Goal: Information Seeking & Learning: Learn about a topic

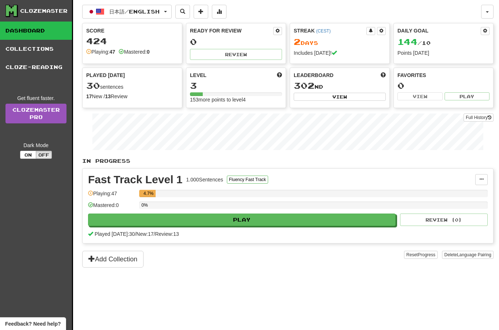
scroll to position [44, 0]
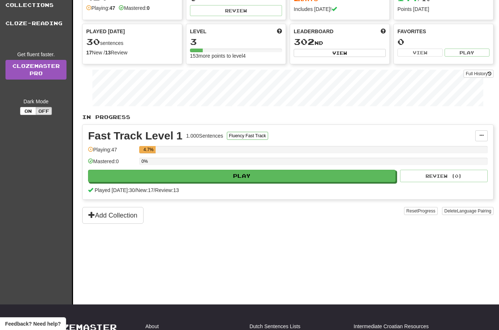
click at [262, 173] on button "Play" at bounding box center [241, 176] width 307 height 12
select select "**"
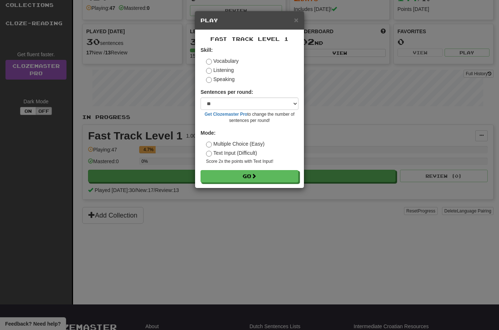
click at [264, 173] on button "Go" at bounding box center [249, 176] width 98 height 12
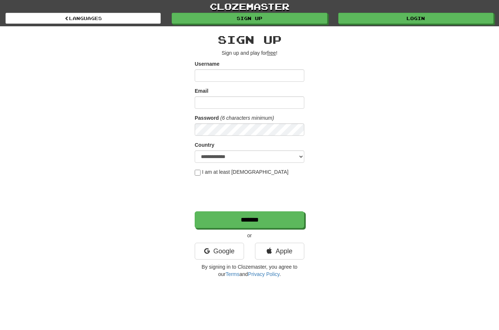
click at [279, 71] on input "Username" at bounding box center [250, 75] width 110 height 12
type input "*"
type input "*****"
click at [269, 104] on input "Email" at bounding box center [250, 102] width 110 height 12
click at [428, 22] on link "Login" at bounding box center [415, 18] width 155 height 11
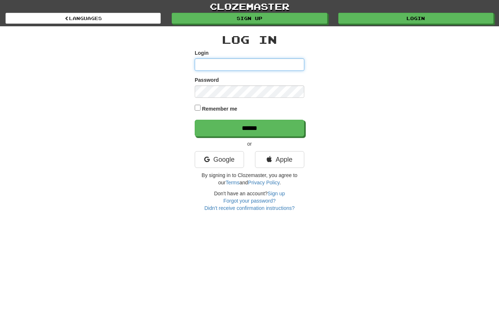
type input "*****"
click at [291, 124] on input "******" at bounding box center [250, 128] width 110 height 17
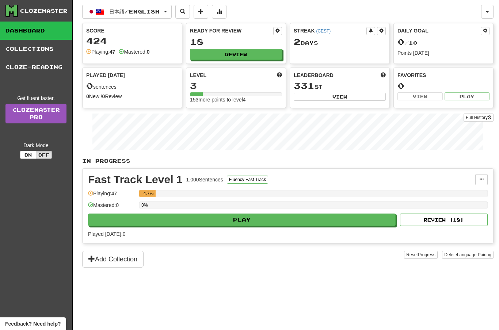
click at [266, 222] on button "Play" at bounding box center [241, 220] width 307 height 12
select select "**"
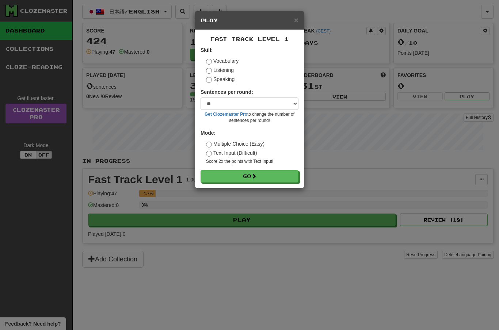
click at [281, 175] on button "Go" at bounding box center [249, 176] width 98 height 12
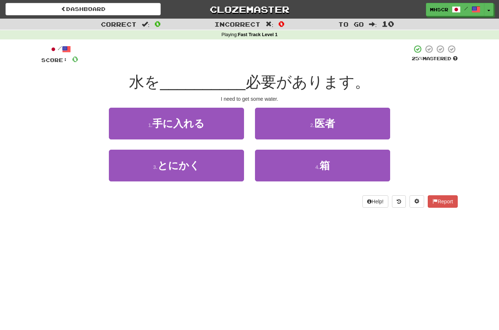
click at [214, 123] on button "1 . 手に入れる" at bounding box center [176, 124] width 135 height 32
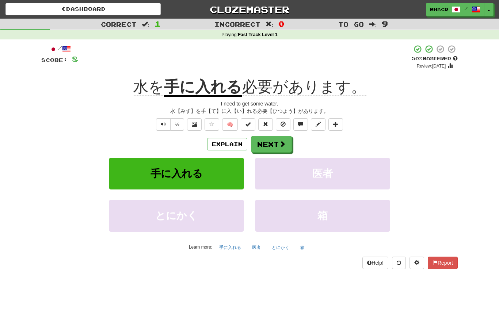
click at [159, 124] on button "Text-to-speech controls" at bounding box center [163, 124] width 15 height 12
click at [277, 143] on button "Next" at bounding box center [271, 144] width 41 height 17
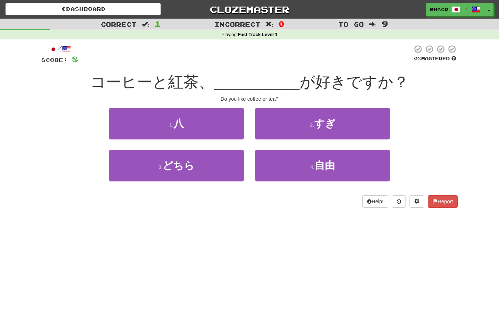
click at [222, 165] on button "3 . どちら" at bounding box center [176, 166] width 135 height 32
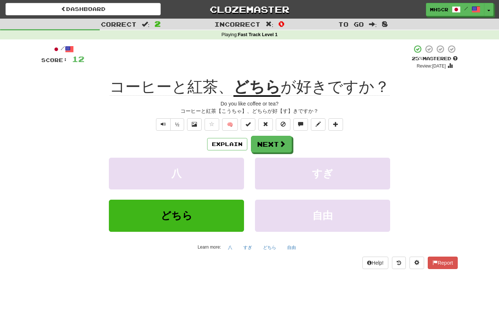
click at [280, 143] on span at bounding box center [282, 144] width 7 height 7
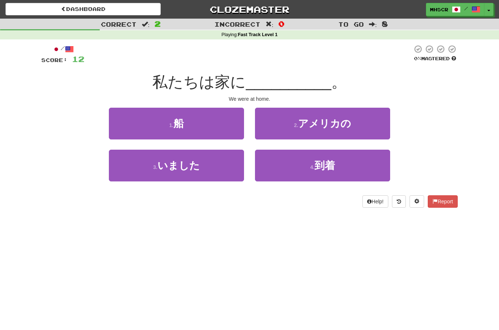
click at [212, 160] on button "3 . いました" at bounding box center [176, 166] width 135 height 32
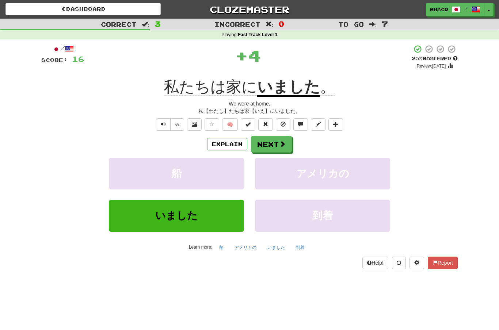
click at [283, 142] on span at bounding box center [282, 144] width 7 height 7
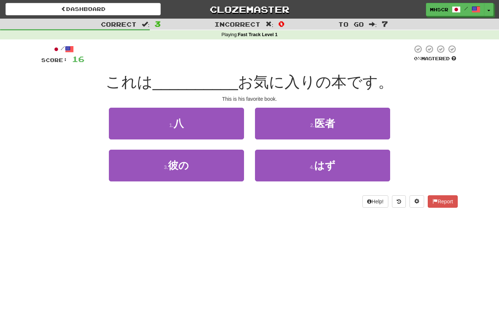
click at [223, 173] on button "3 . 彼の" at bounding box center [176, 166] width 135 height 32
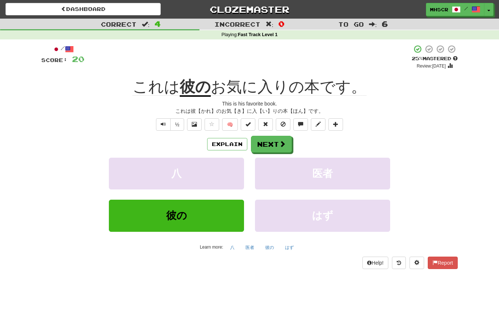
click at [198, 125] on button at bounding box center [194, 124] width 15 height 12
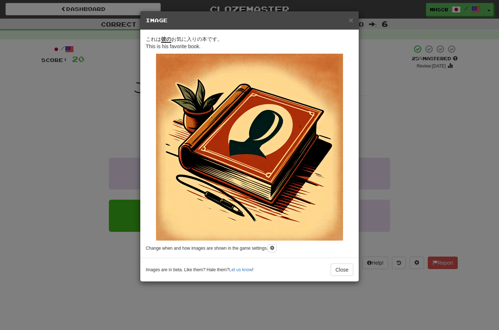
click at [346, 268] on button "Close" at bounding box center [341, 270] width 23 height 12
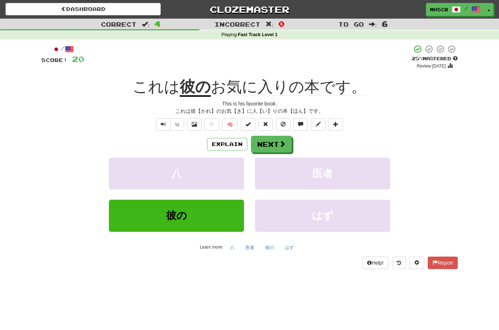
click at [231, 145] on button "Explain" at bounding box center [227, 144] width 40 height 12
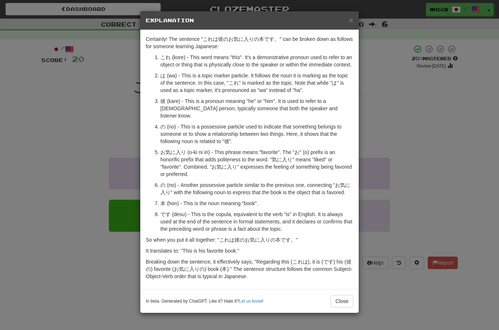
click at [343, 300] on button "Close" at bounding box center [341, 301] width 23 height 12
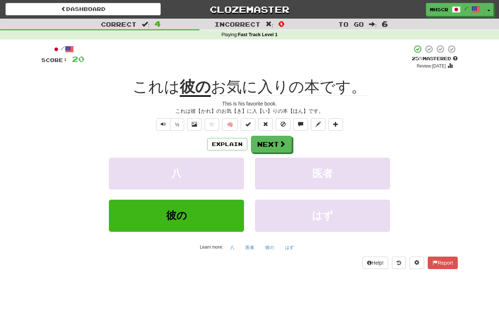
click at [279, 147] on span at bounding box center [282, 144] width 7 height 7
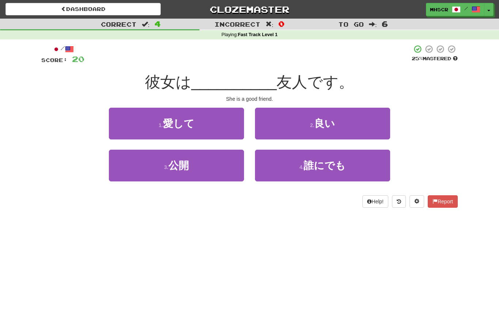
click at [333, 124] on span "良い" at bounding box center [324, 123] width 21 height 11
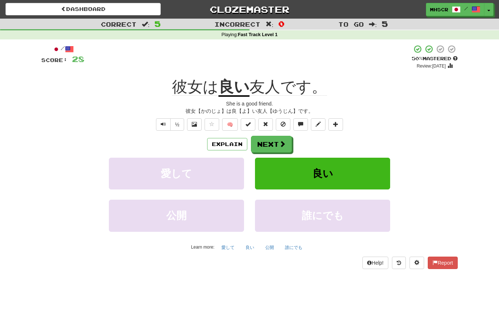
click at [279, 142] on span at bounding box center [282, 144] width 7 height 7
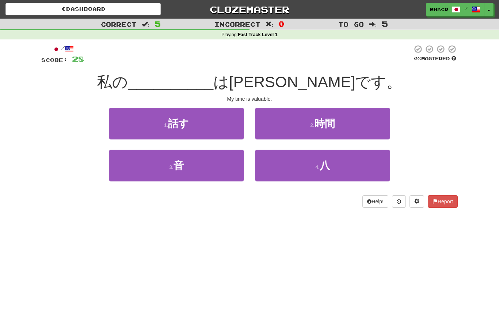
click at [341, 127] on button "2 . 時間" at bounding box center [322, 124] width 135 height 32
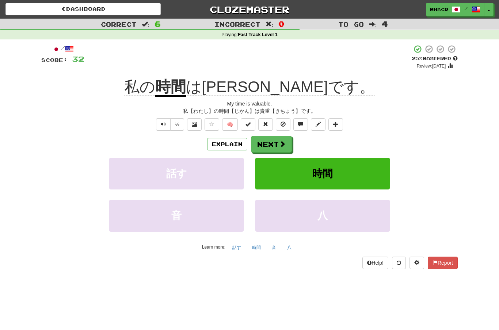
click at [285, 145] on button "Next" at bounding box center [271, 144] width 41 height 17
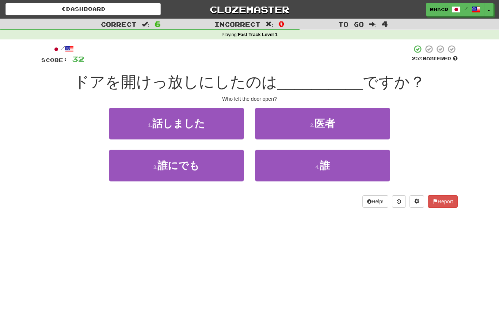
click at [337, 168] on button "4 . 誰" at bounding box center [322, 166] width 135 height 32
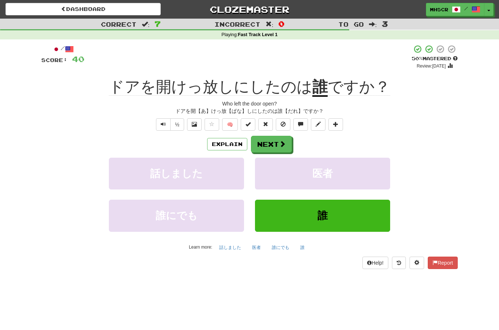
click at [281, 145] on span at bounding box center [282, 144] width 7 height 7
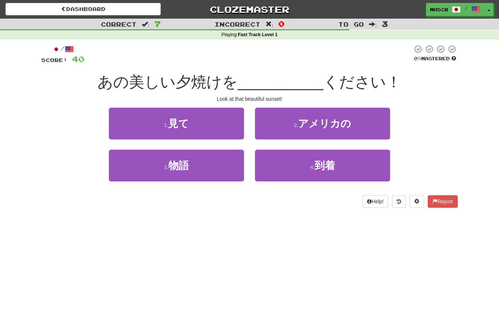
click at [222, 121] on button "1 . 見て" at bounding box center [176, 124] width 135 height 32
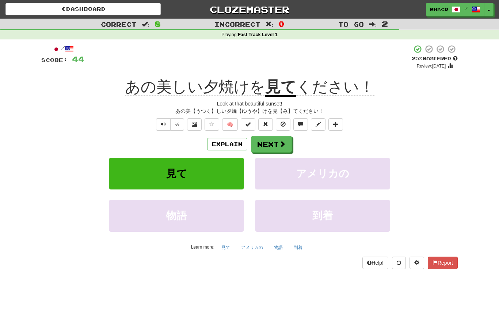
click at [282, 144] on span at bounding box center [282, 144] width 7 height 7
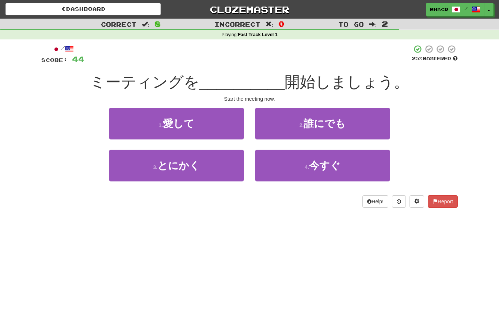
click at [338, 162] on span "今すぐ" at bounding box center [324, 165] width 31 height 11
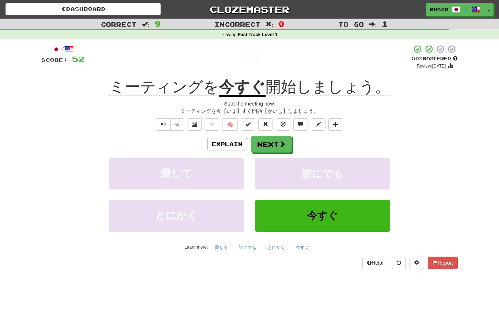
click at [285, 143] on button "Next" at bounding box center [271, 144] width 41 height 17
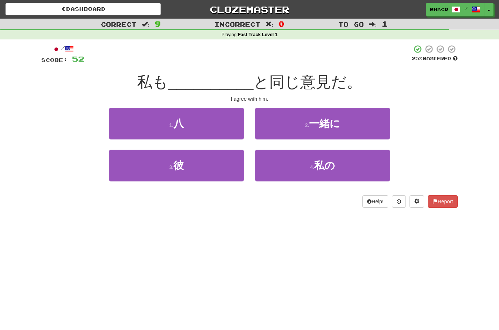
click at [215, 168] on button "3 . 彼" at bounding box center [176, 166] width 135 height 32
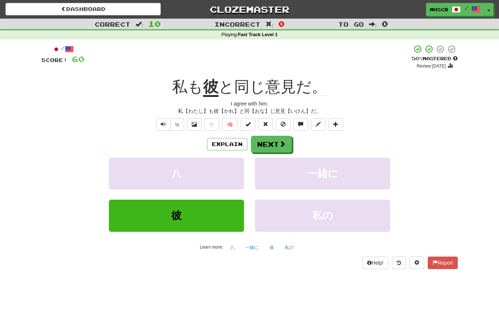
click at [283, 148] on button "Next" at bounding box center [271, 144] width 41 height 17
